Goal: Task Accomplishment & Management: Use online tool/utility

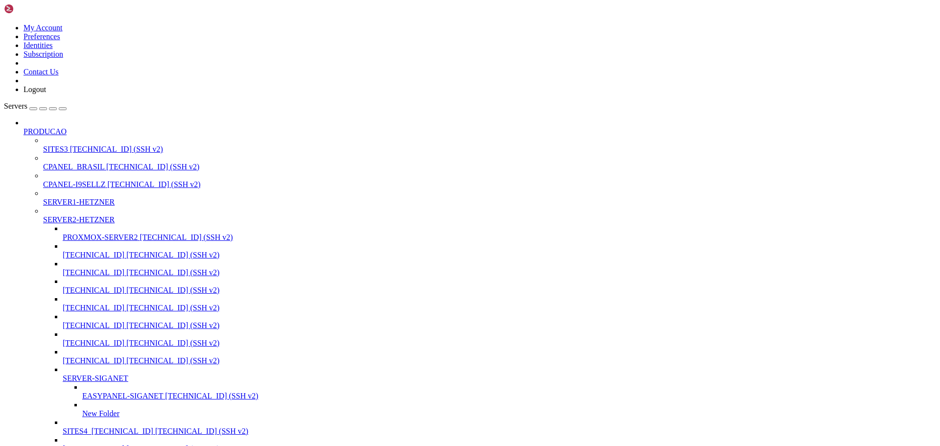
click at [70, 145] on span "[TECHNICAL_ID] (SSH v2)" at bounding box center [116, 149] width 93 height 8
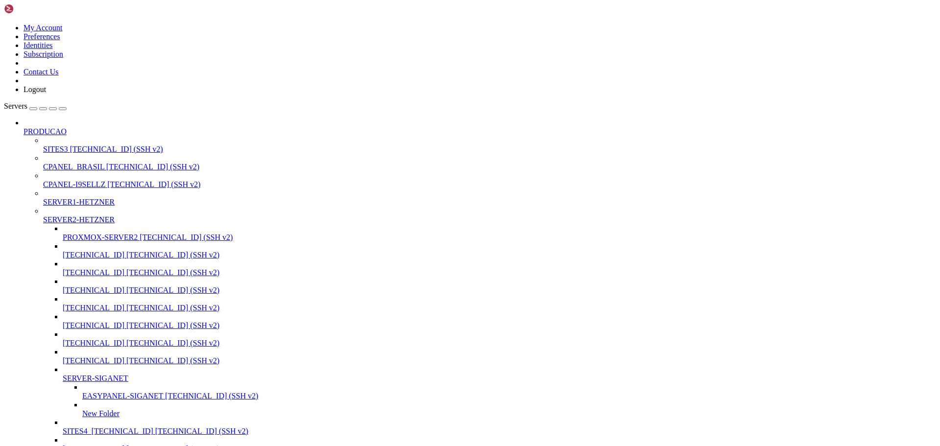
drag, startPoint x: 110, startPoint y: 1497, endPoint x: 424, endPoint y: 1448, distance: 317.2
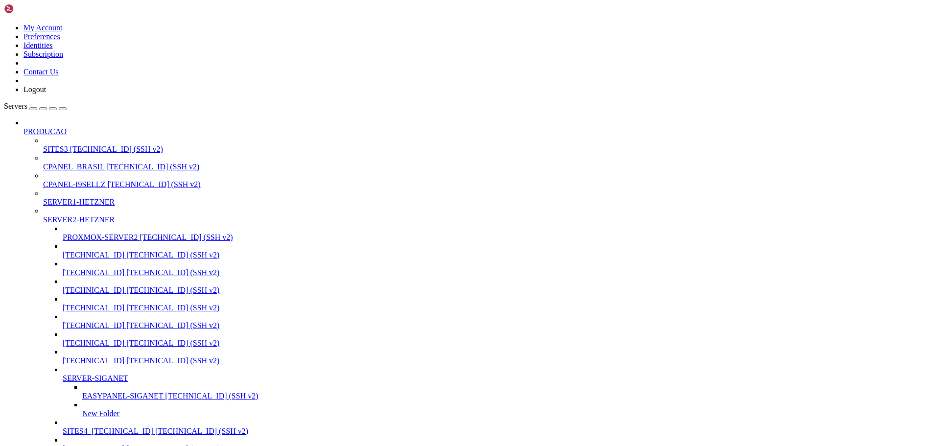
scroll to position [1007, 0]
